Goal: Task Accomplishment & Management: Use online tool/utility

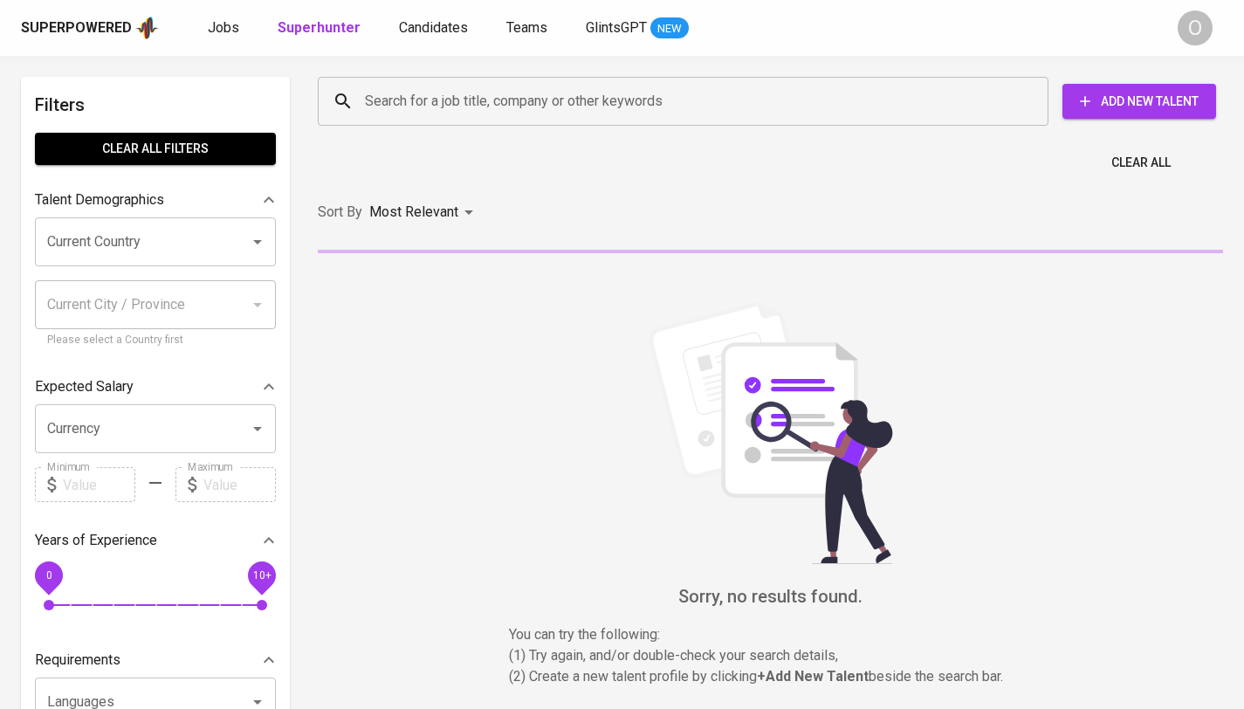
click at [631, 115] on input "Search for a job title, company or other keywords" at bounding box center [688, 101] width 654 height 33
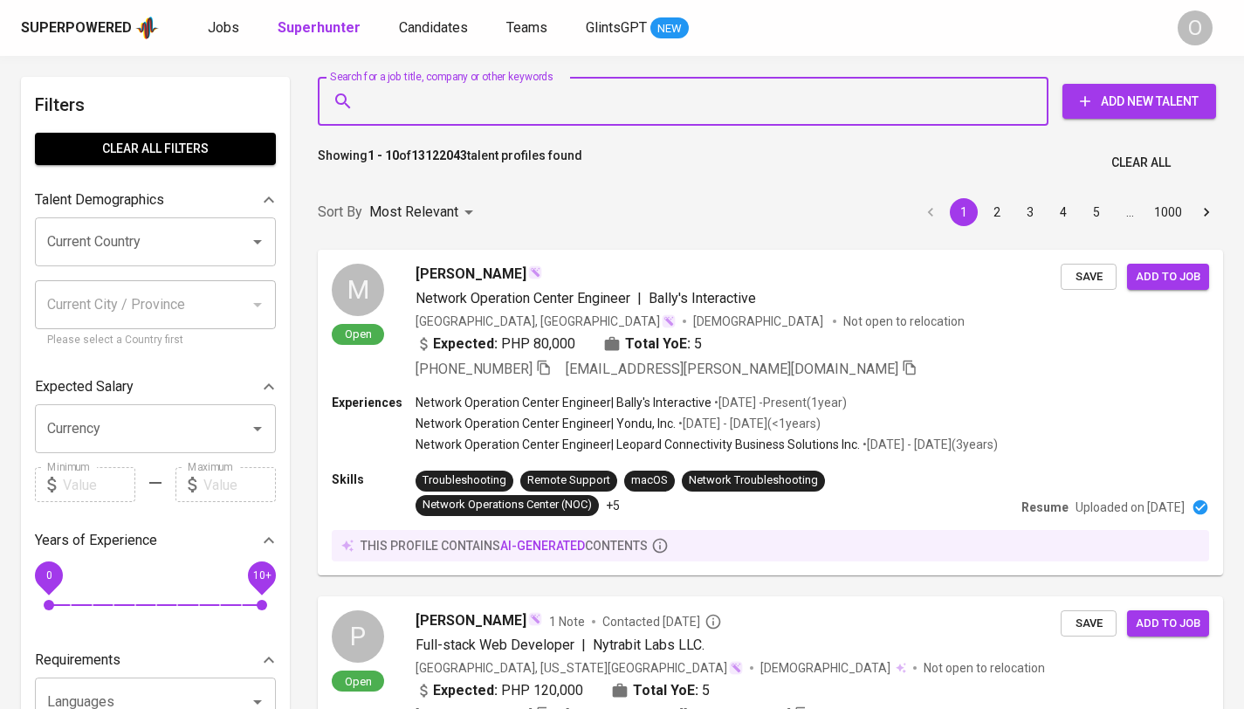
click at [579, 105] on input "Search for a job title, company or other keywords" at bounding box center [688, 101] width 654 height 33
paste input "[EMAIL_ADDRESS][DOMAIN_NAME]"
type input "[EMAIL_ADDRESS][DOMAIN_NAME]"
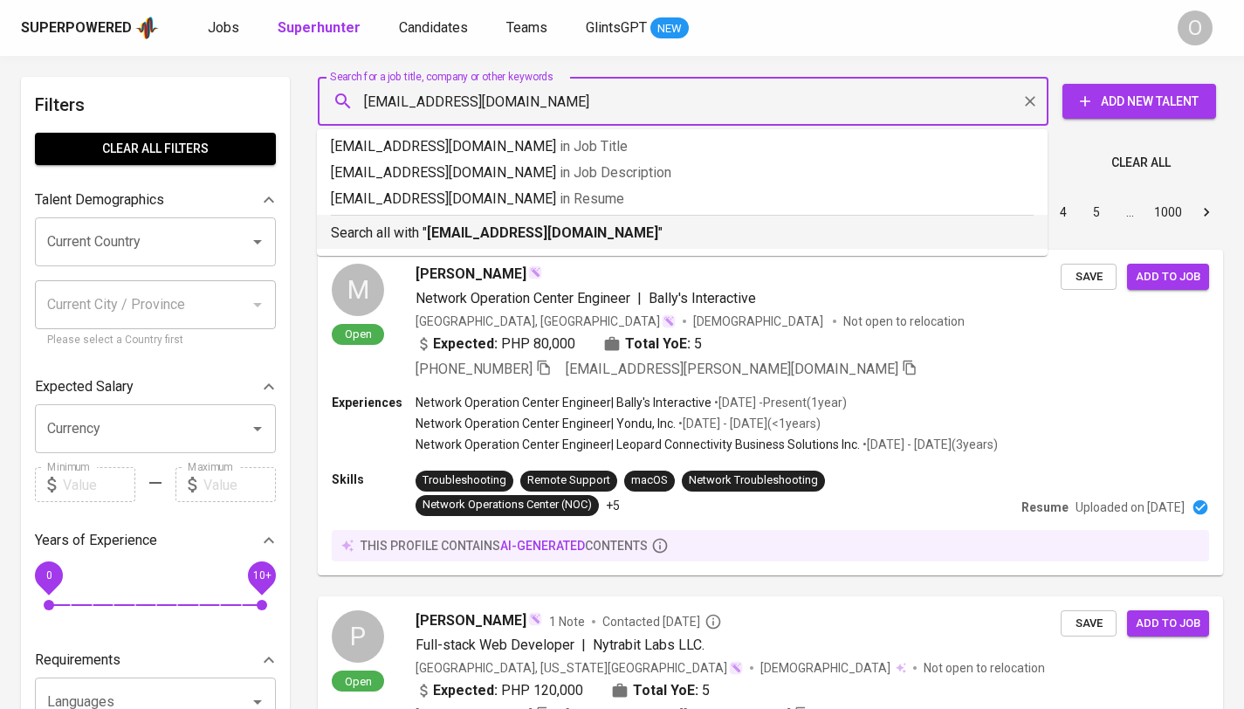
click at [454, 226] on b "[EMAIL_ADDRESS][DOMAIN_NAME]" at bounding box center [542, 232] width 231 height 17
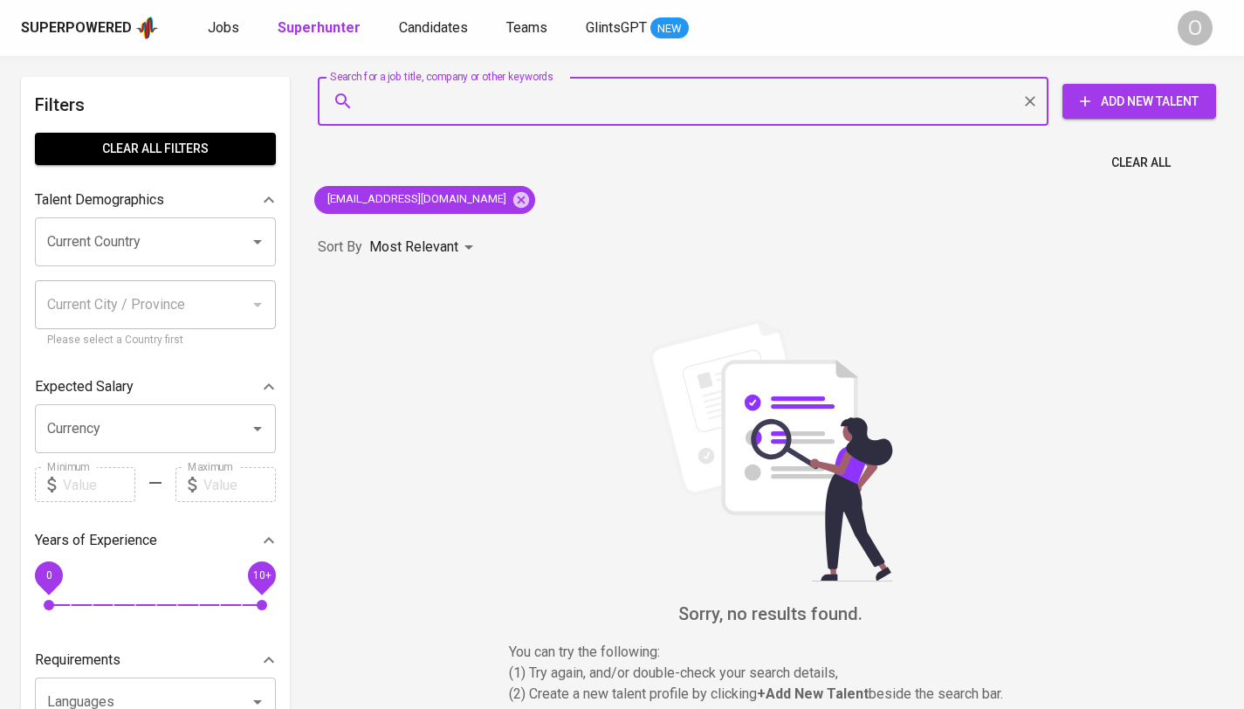
paste input "[EMAIL_ADDRESS][DOMAIN_NAME]"
type input "[EMAIL_ADDRESS][DOMAIN_NAME]"
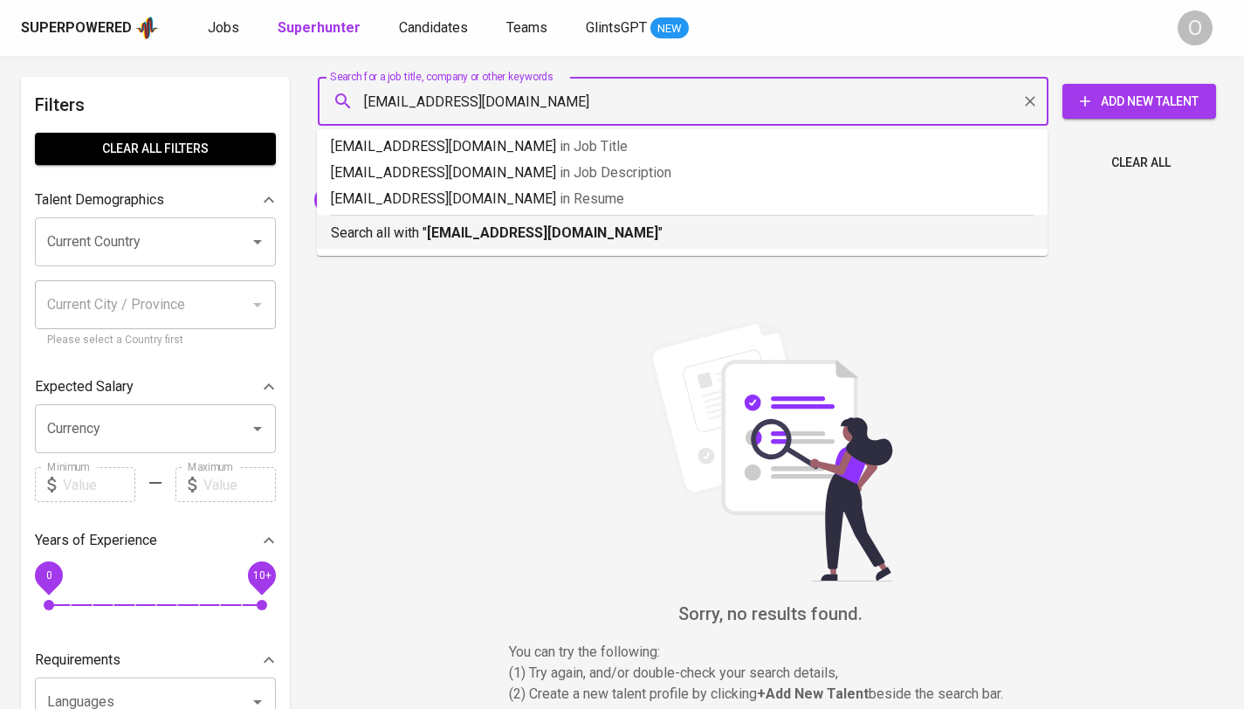
click at [473, 237] on b "[EMAIL_ADDRESS][DOMAIN_NAME]" at bounding box center [542, 232] width 231 height 17
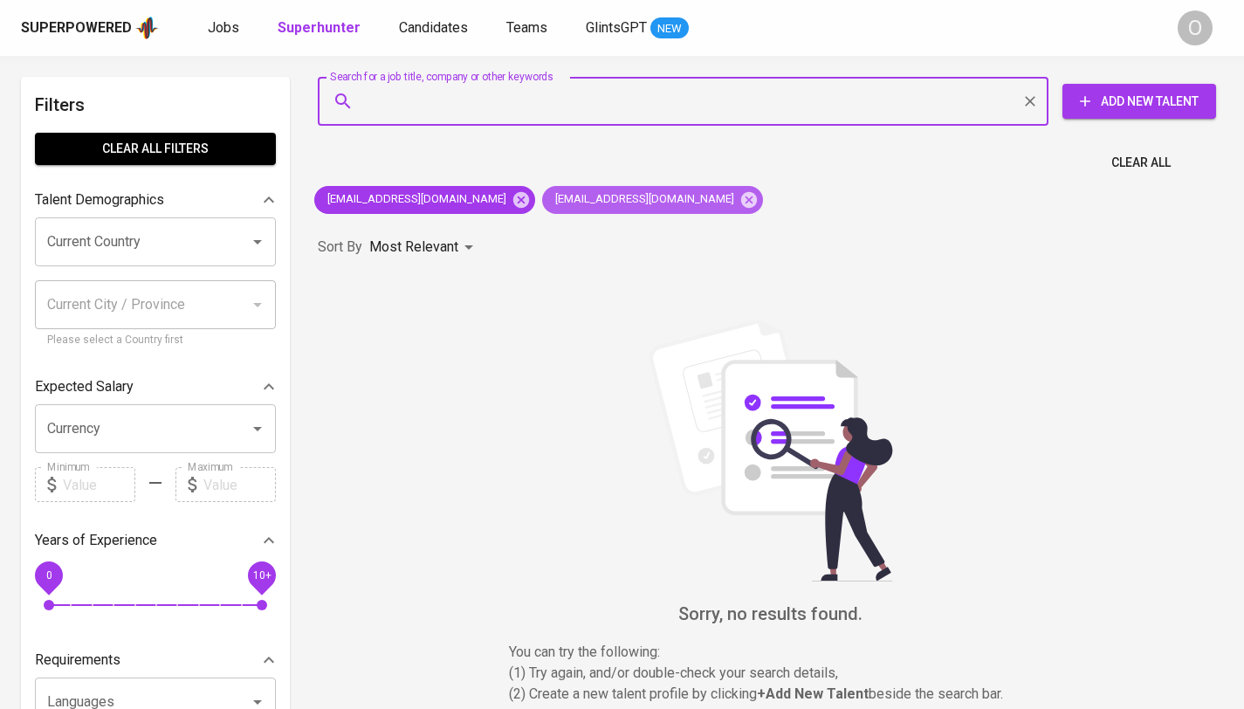
click at [741, 197] on icon at bounding box center [749, 199] width 16 height 16
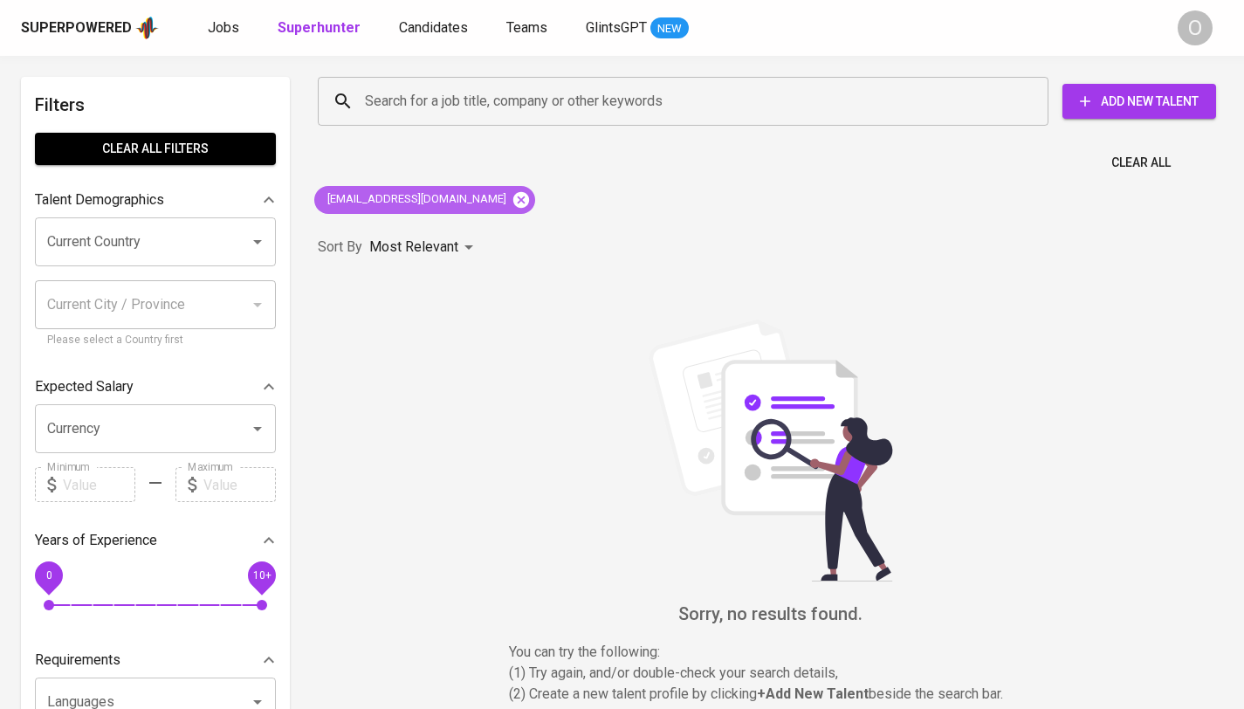
click at [512, 200] on icon at bounding box center [521, 199] width 19 height 19
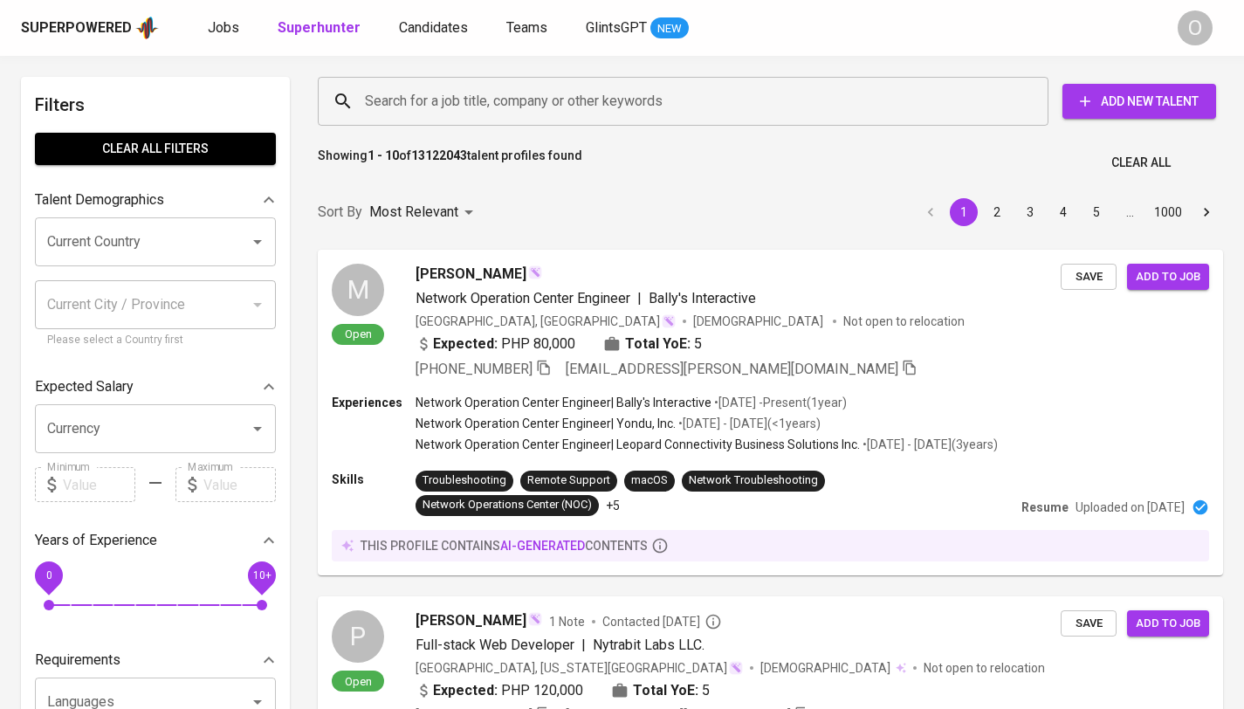
click at [427, 100] on input "Search for a job title, company or other keywords" at bounding box center [688, 101] width 654 height 33
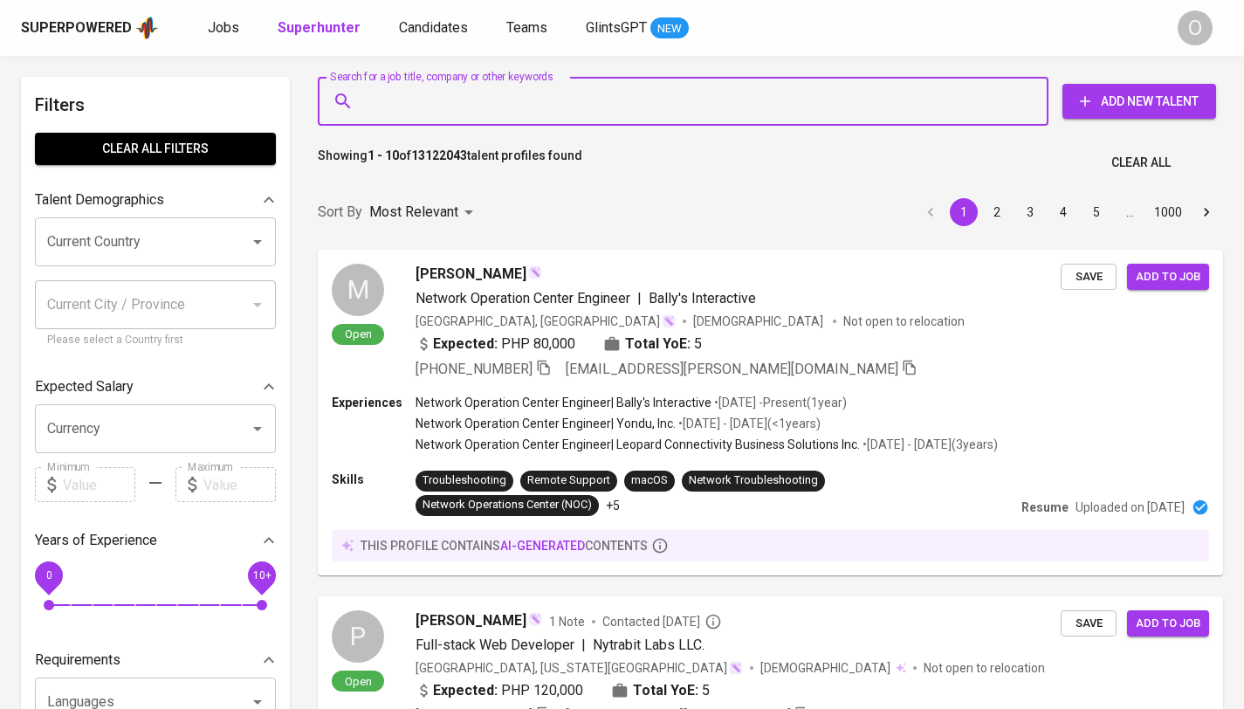
paste input "[EMAIL_ADDRESS][DOMAIN_NAME]"
type input "[EMAIL_ADDRESS][DOMAIN_NAME]"
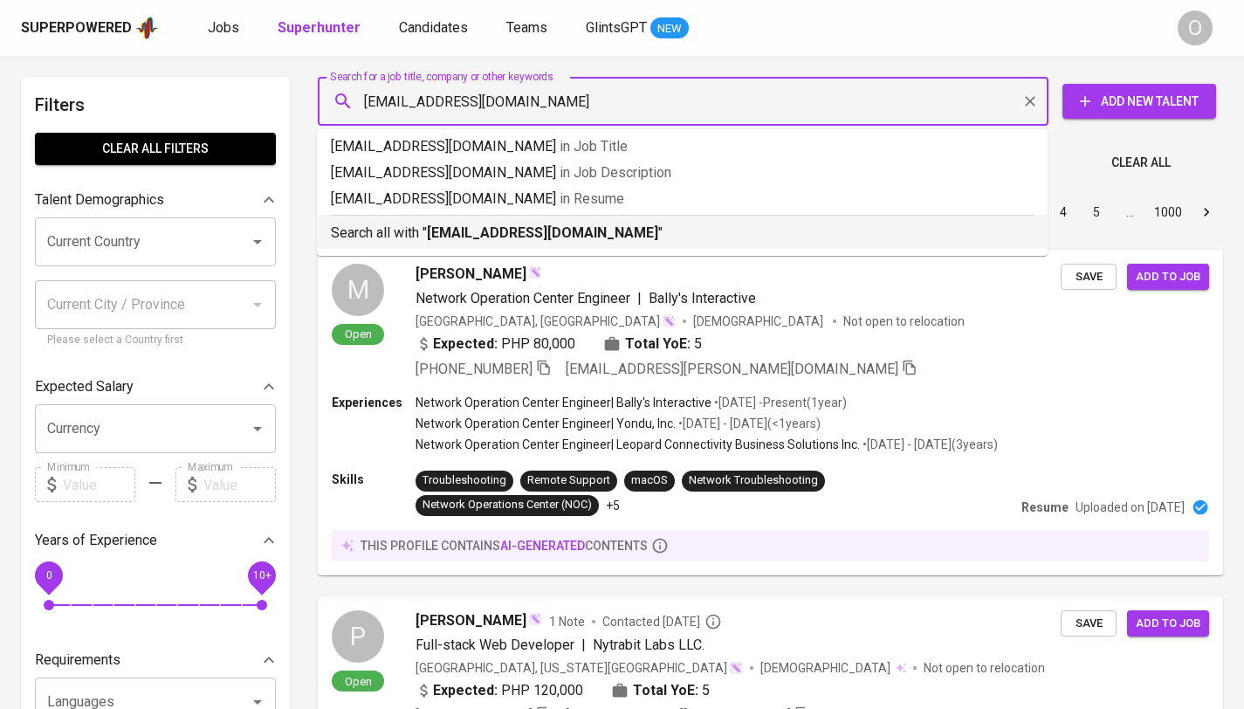
click at [416, 226] on p "Search all with " [EMAIL_ADDRESS][DOMAIN_NAME] "" at bounding box center [682, 233] width 703 height 21
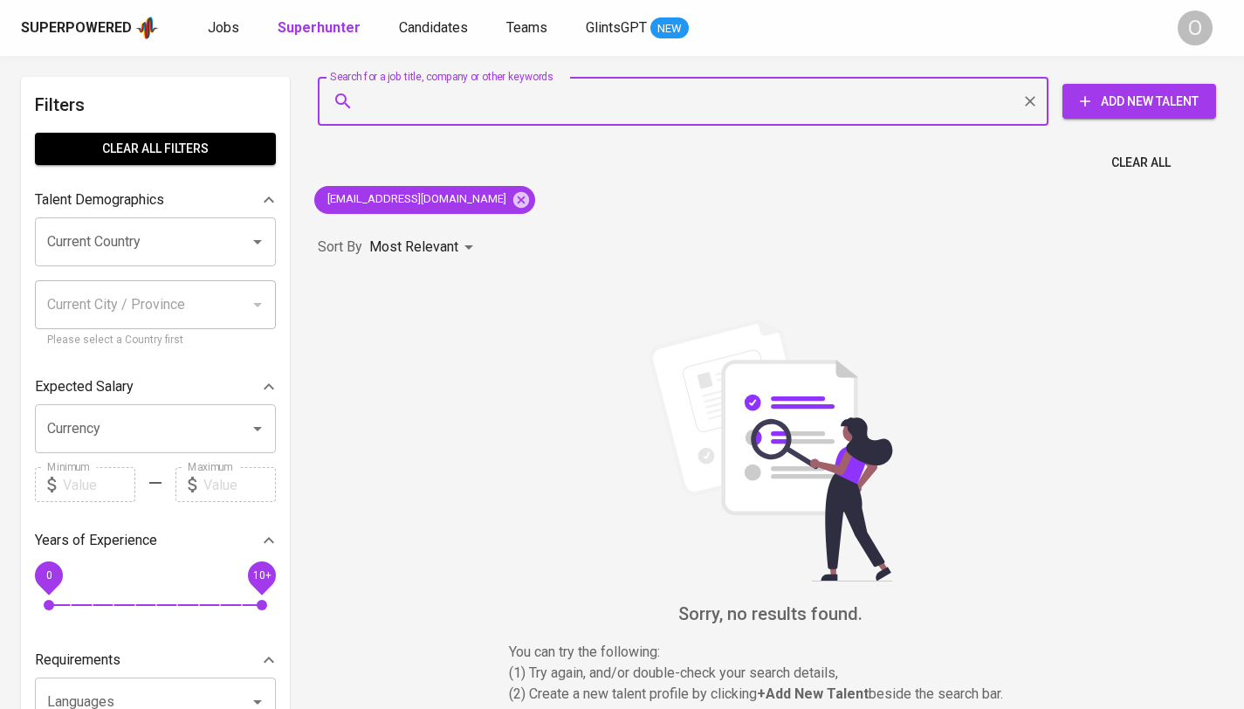
click at [687, 111] on input "Search for a job title, company or other keywords" at bounding box center [688, 101] width 654 height 33
paste input "[EMAIL_ADDRESS][DOMAIN_NAME]"
type input "[EMAIL_ADDRESS][DOMAIN_NAME]"
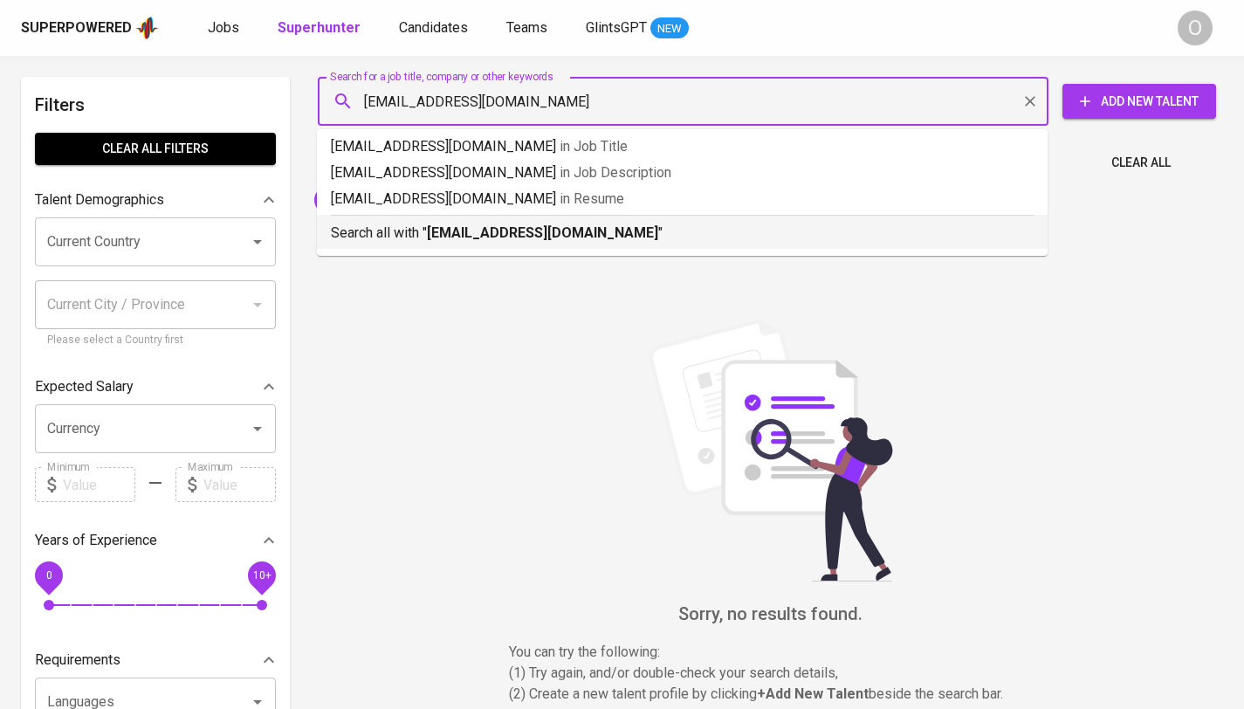
click at [571, 232] on b "[EMAIL_ADDRESS][DOMAIN_NAME]" at bounding box center [542, 232] width 231 height 17
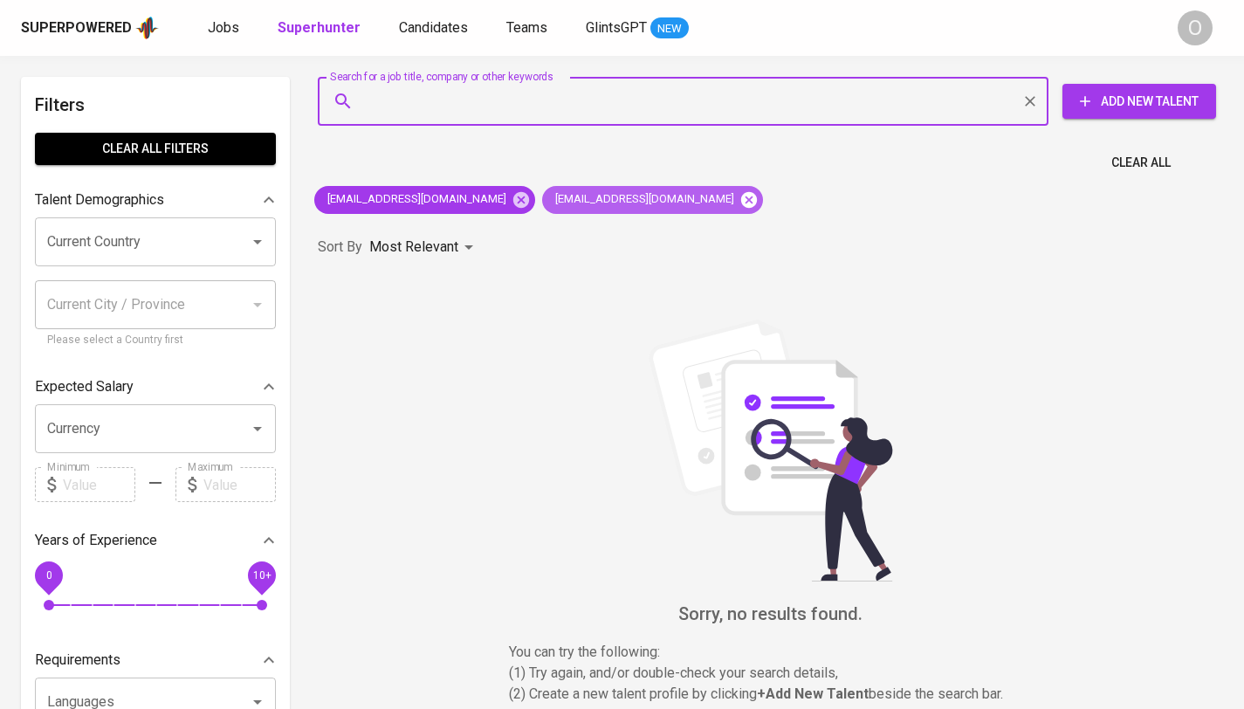
click at [739, 202] on icon at bounding box center [748, 199] width 19 height 19
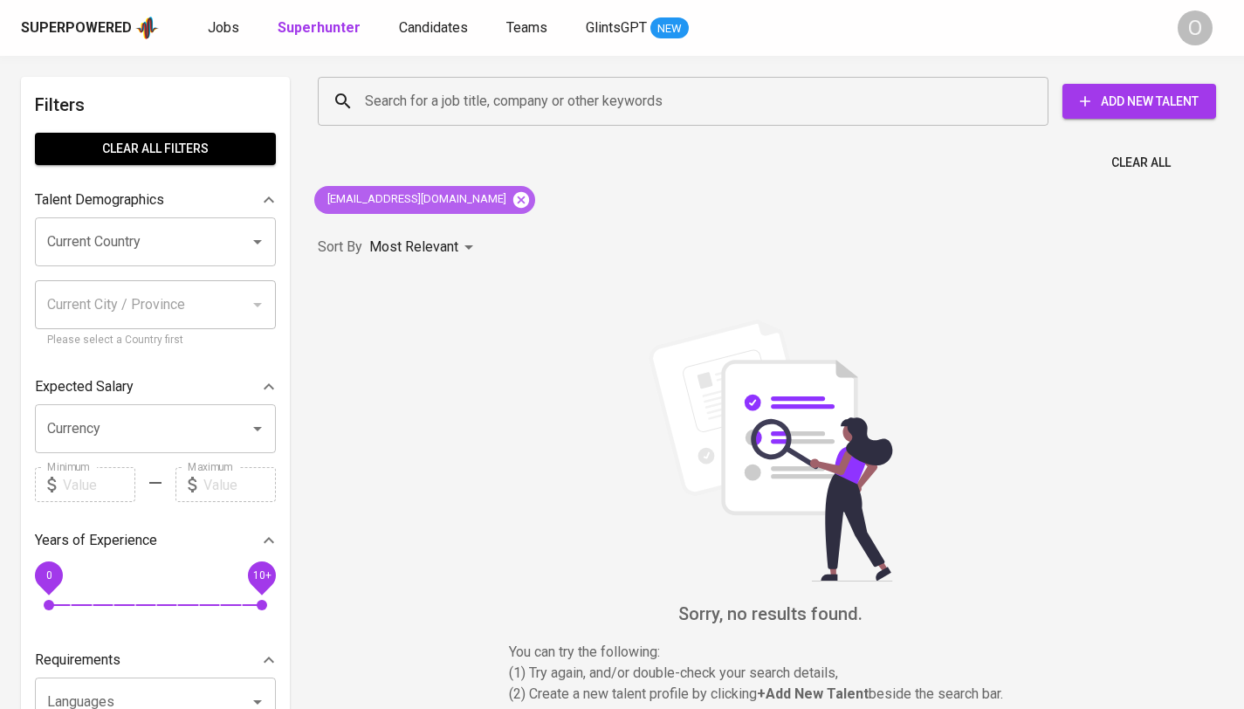
click at [512, 198] on icon at bounding box center [521, 199] width 19 height 19
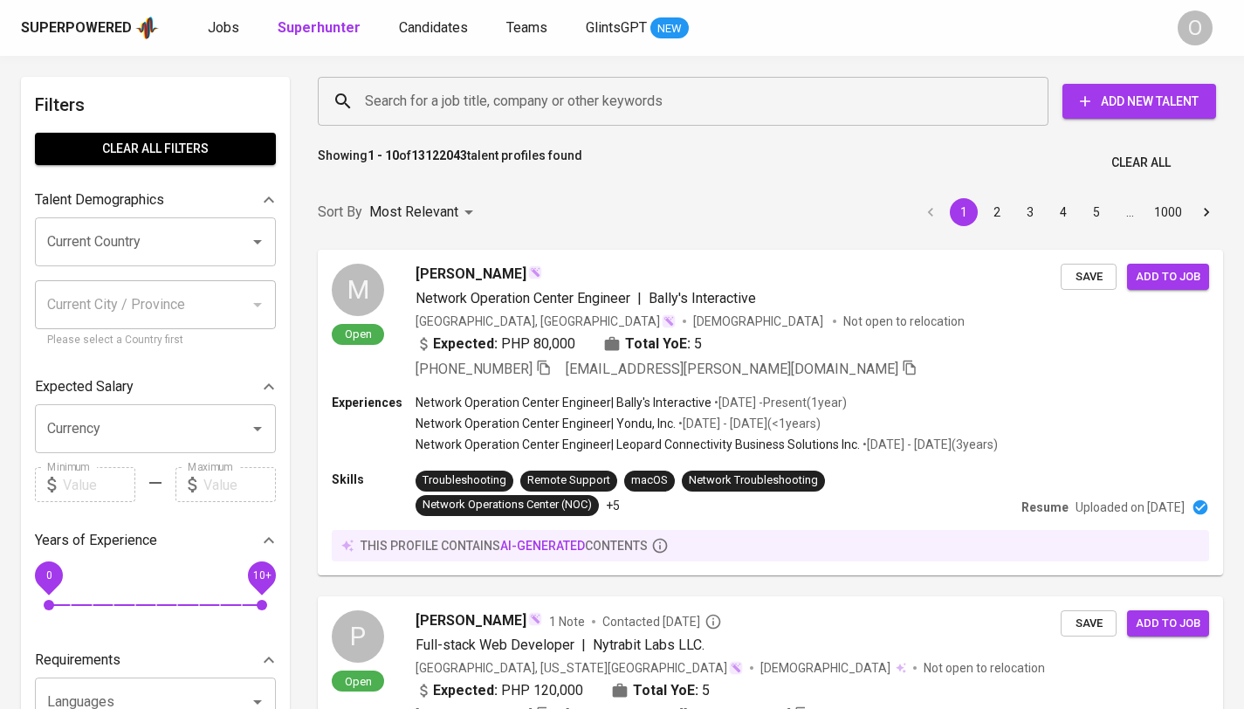
click at [461, 79] on div "Search for a job title, company or other keywords" at bounding box center [683, 101] width 731 height 49
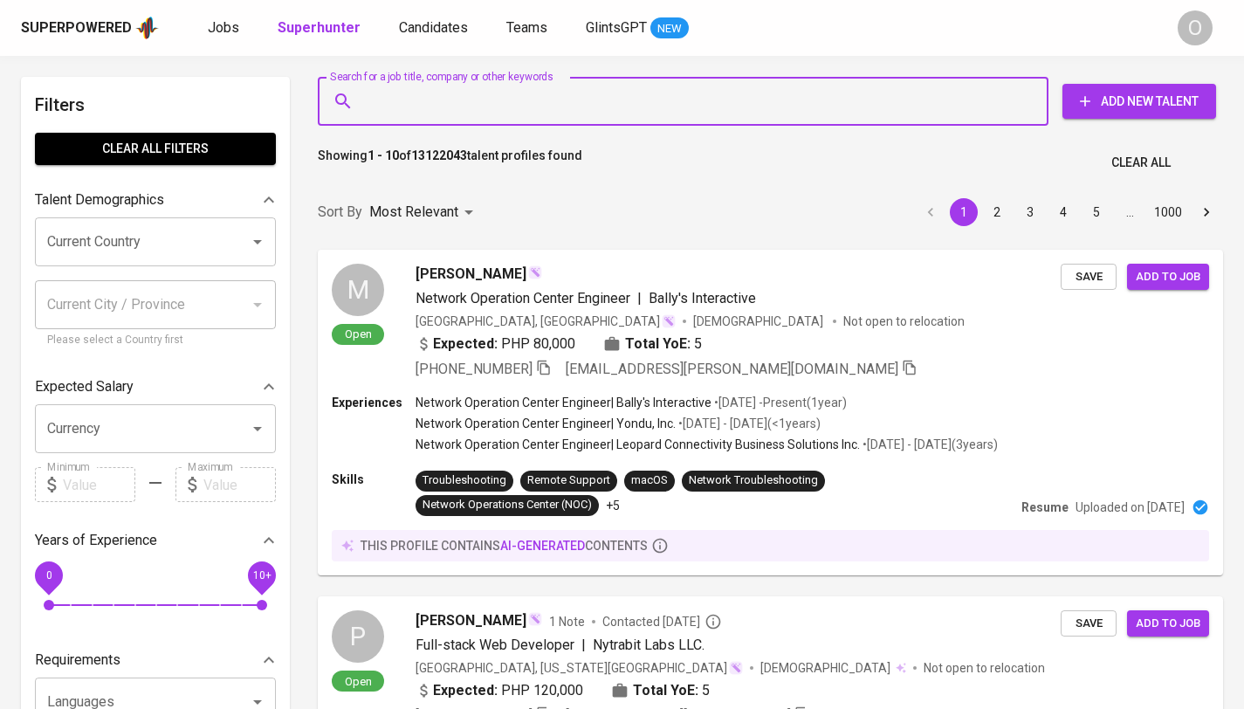
click at [459, 104] on input "Search for a job title, company or other keywords" at bounding box center [688, 101] width 654 height 33
paste input "[EMAIL_ADDRESS][DOMAIN_NAME]"
type input "[EMAIL_ADDRESS][DOMAIN_NAME]"
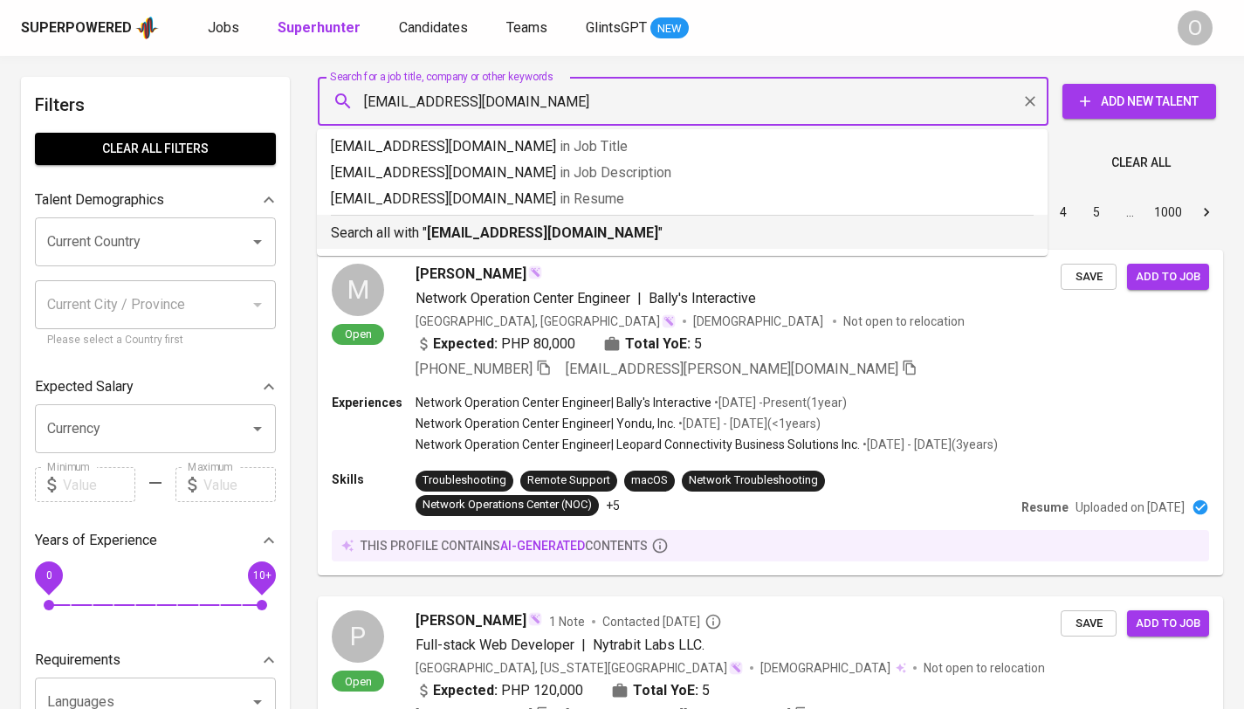
click at [446, 230] on b "[EMAIL_ADDRESS][DOMAIN_NAME]" at bounding box center [542, 232] width 231 height 17
